Goal: Task Accomplishment & Management: Complete application form

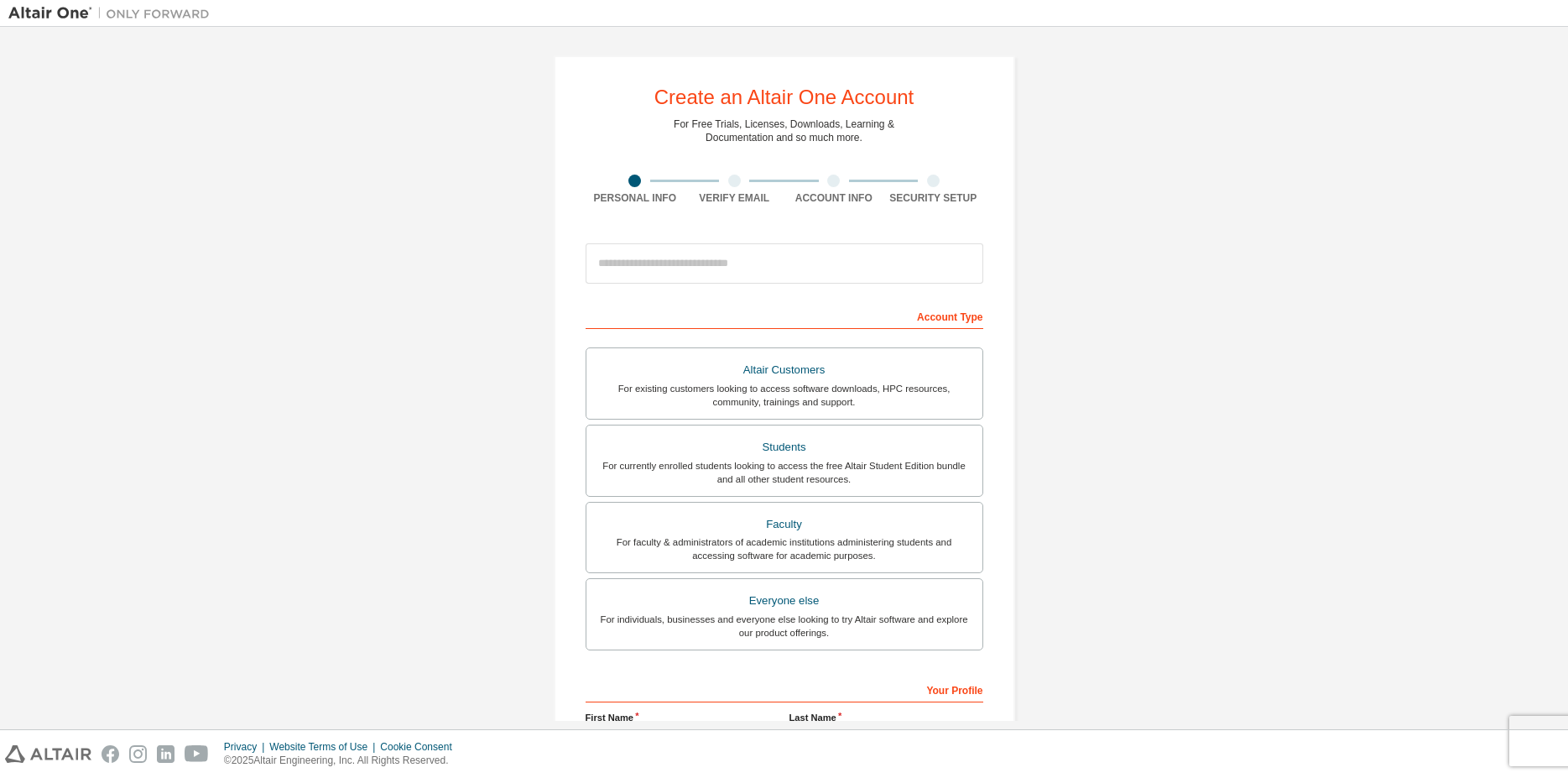
click at [1121, 416] on div "Create an Altair One Account For Free Trials, Licenses, Downloads, Learning & D…" at bounding box center [784, 480] width 1551 height 889
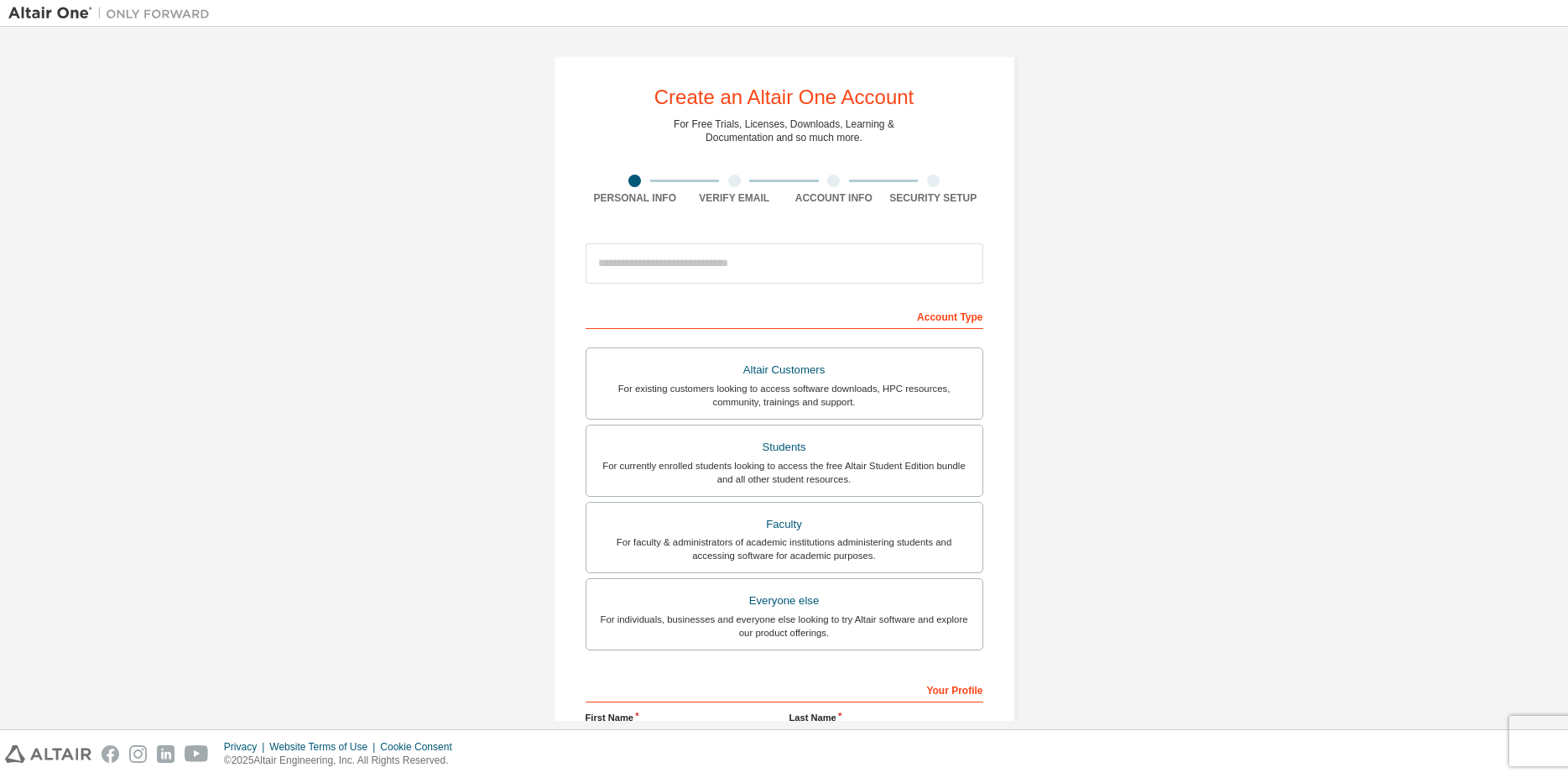
click at [1121, 416] on div "Create an Altair One Account For Free Trials, Licenses, Downloads, Learning & D…" at bounding box center [784, 480] width 1551 height 889
click at [1141, 415] on div "Create an Altair One Account For Free Trials, Licenses, Downloads, Learning & D…" at bounding box center [784, 480] width 1551 height 889
click at [1161, 398] on div "Create an Altair One Account For Free Trials, Licenses, Downloads, Learning & D…" at bounding box center [784, 480] width 1551 height 889
click at [1168, 395] on div "Create an Altair One Account For Free Trials, Licenses, Downloads, Learning & D…" at bounding box center [784, 480] width 1551 height 889
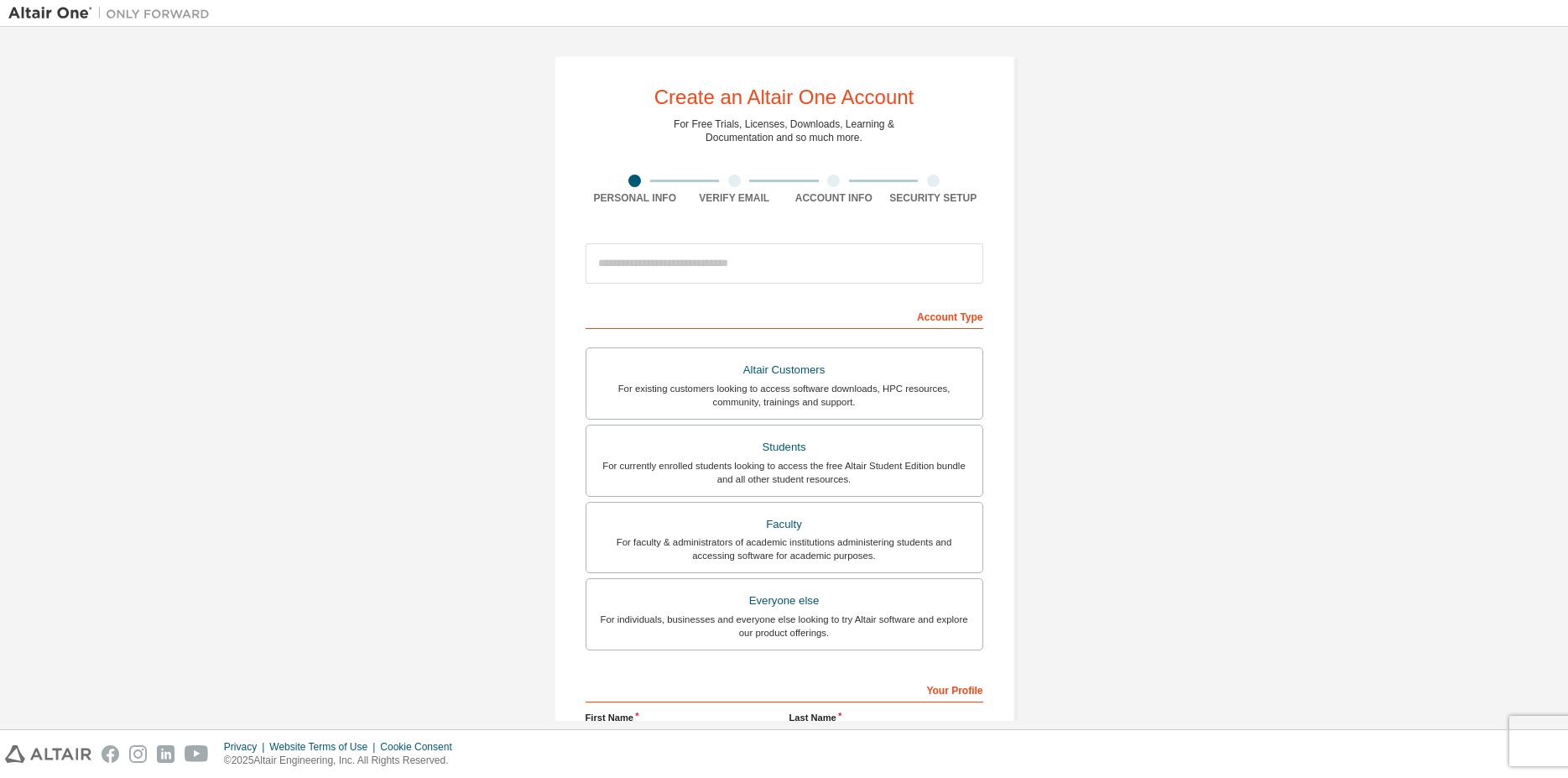
click at [1168, 395] on div "Create an Altair One Account For Free Trials, Licenses, Downloads, Learning & D…" at bounding box center [784, 480] width 1551 height 889
click at [1169, 395] on div "Create an Altair One Account For Free Trials, Licenses, Downloads, Learning & D…" at bounding box center [784, 480] width 1551 height 889
click at [1155, 329] on div "Create an Altair One Account For Free Trials, Licenses, Downloads, Learning & D…" at bounding box center [784, 480] width 1551 height 889
